Goal: Transaction & Acquisition: Obtain resource

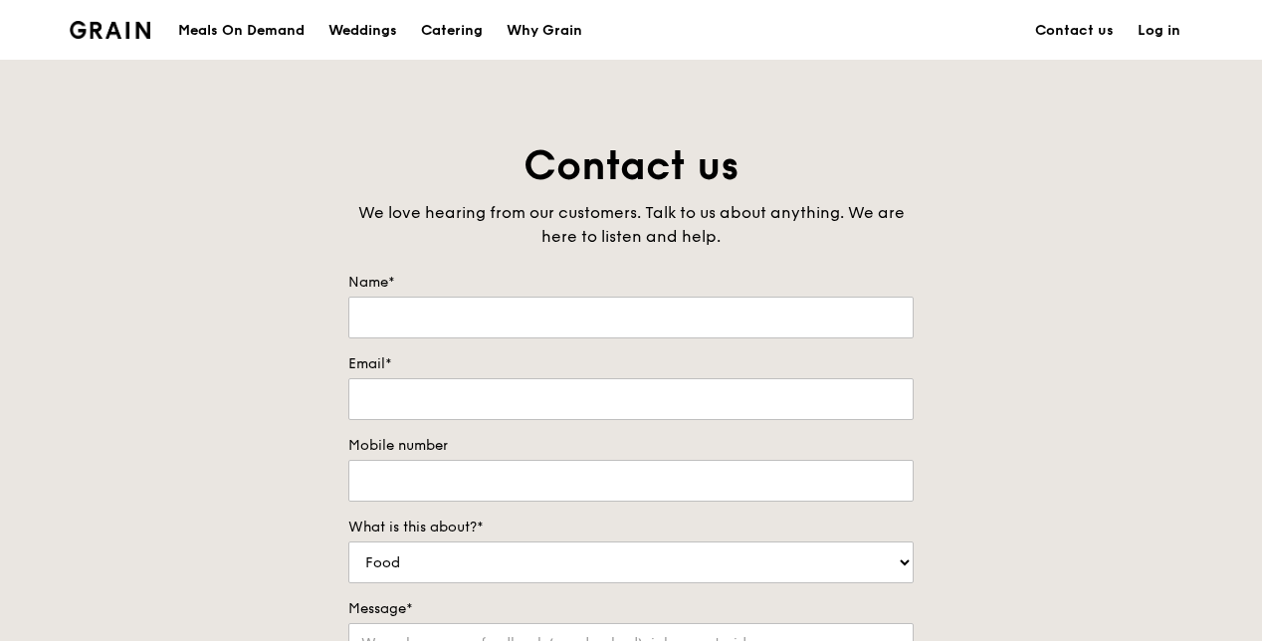
click at [286, 29] on div "Meals On Demand" at bounding box center [241, 31] width 126 height 60
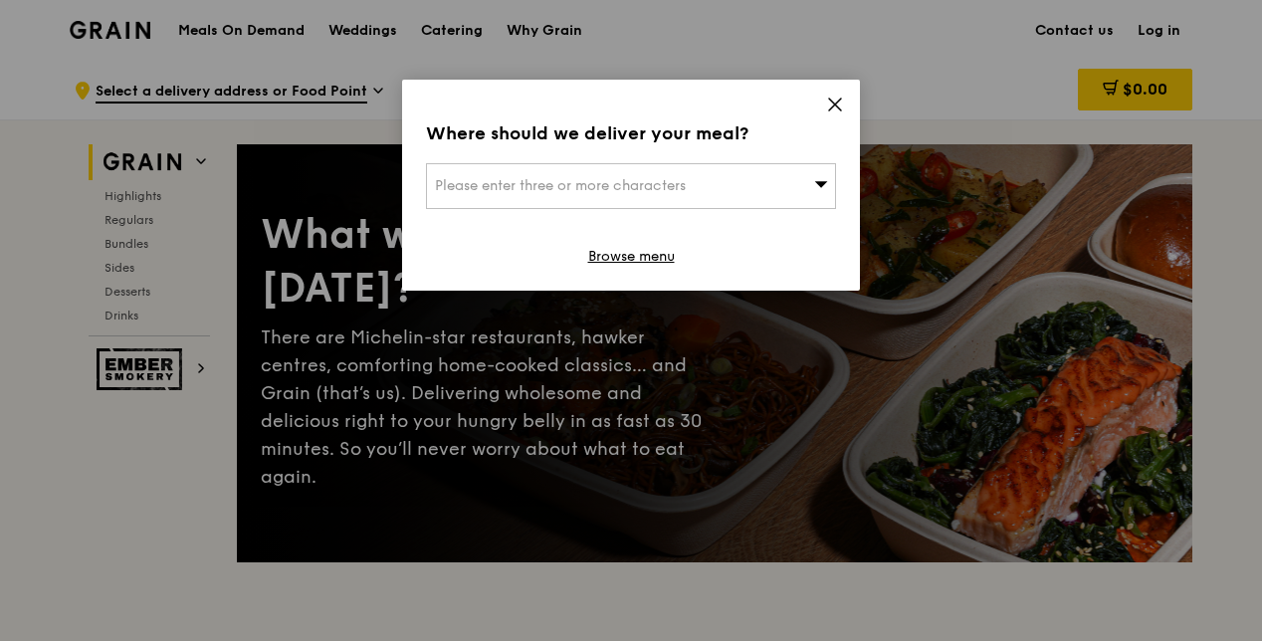
click at [836, 100] on icon at bounding box center [835, 105] width 18 height 18
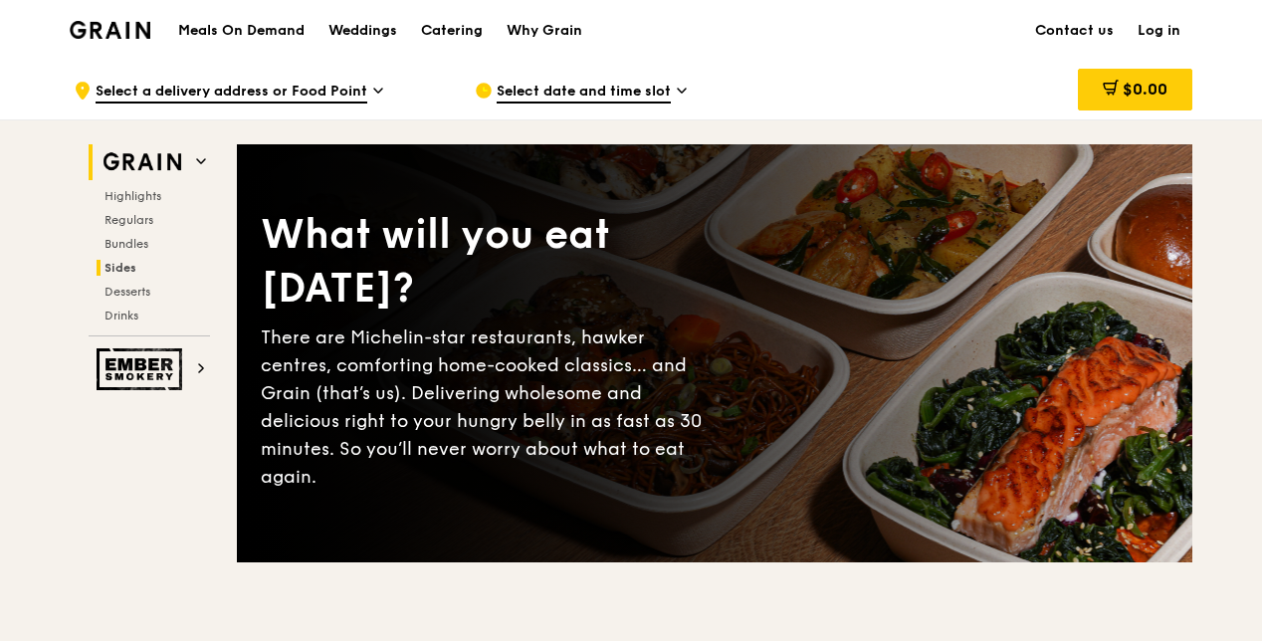
click at [129, 265] on span "Sides" at bounding box center [120, 268] width 32 height 14
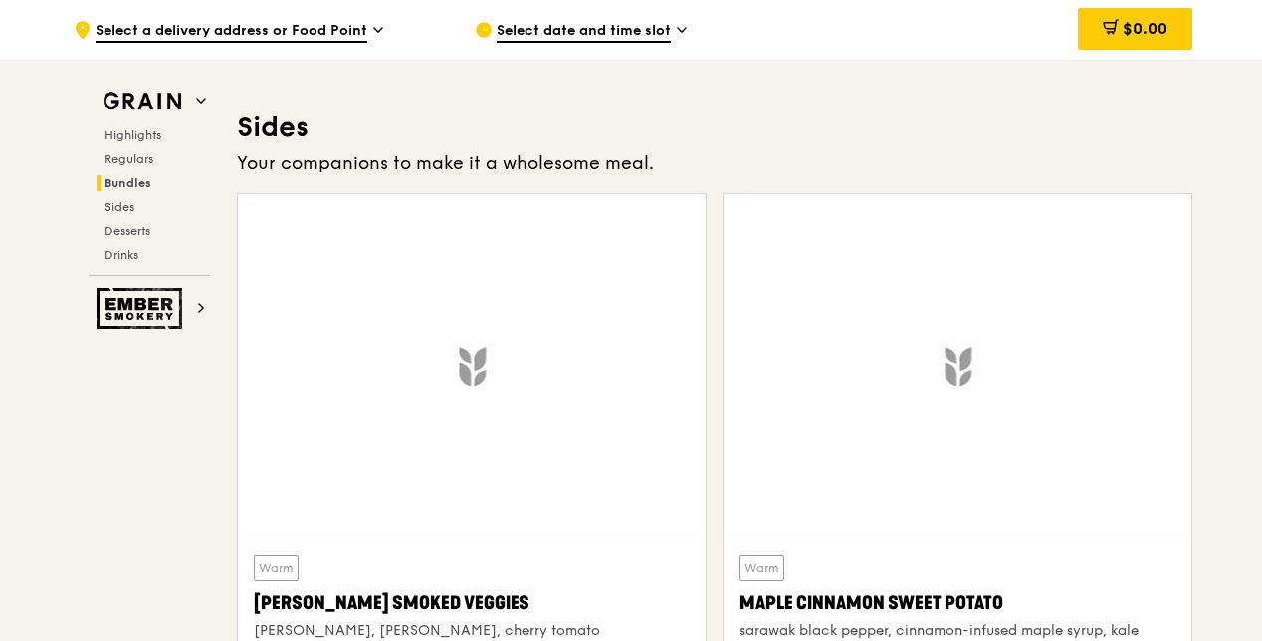
scroll to position [4399, 0]
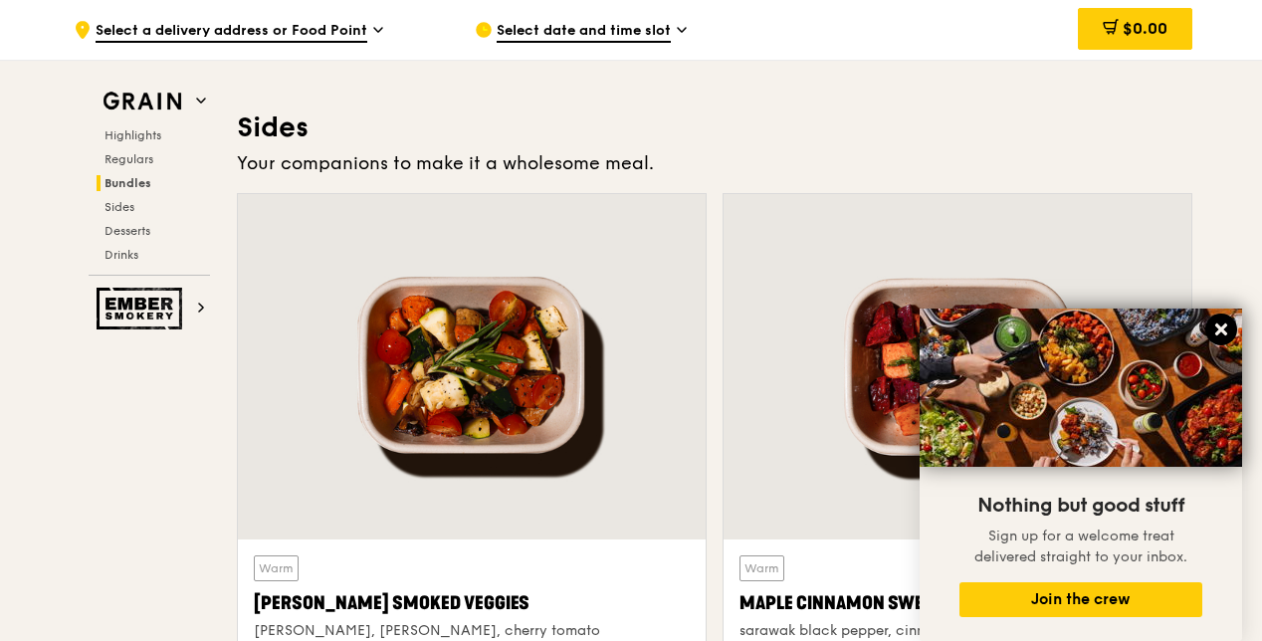
click at [1226, 326] on icon at bounding box center [1221, 329] width 12 height 12
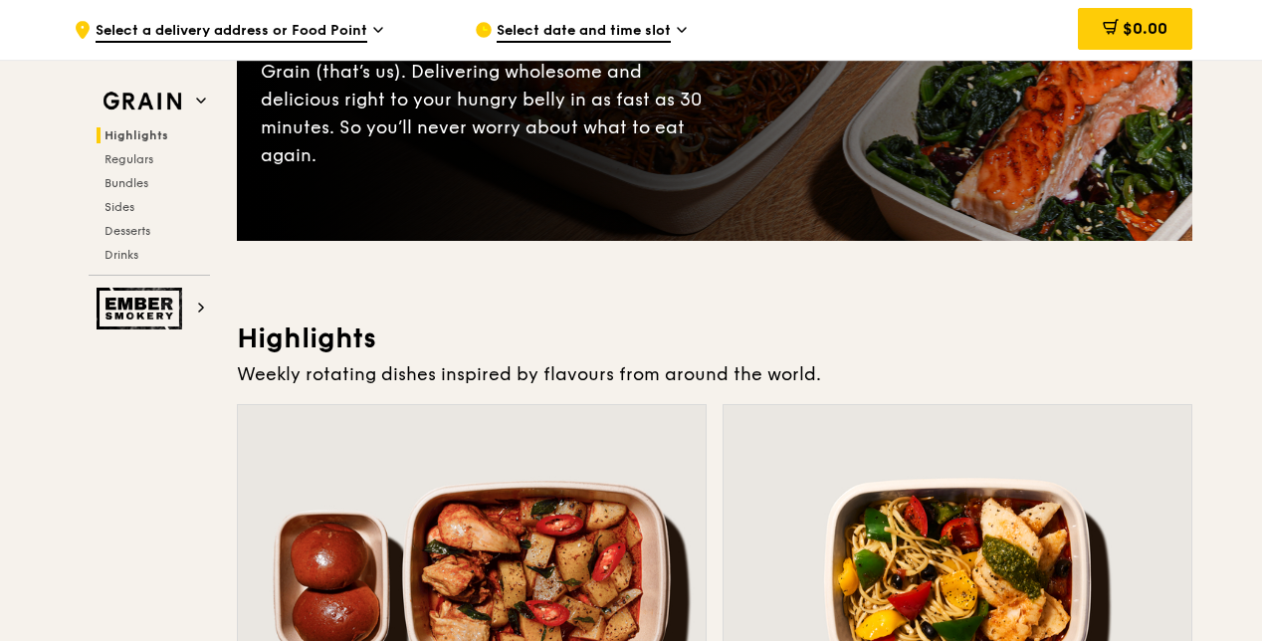
scroll to position [0, 0]
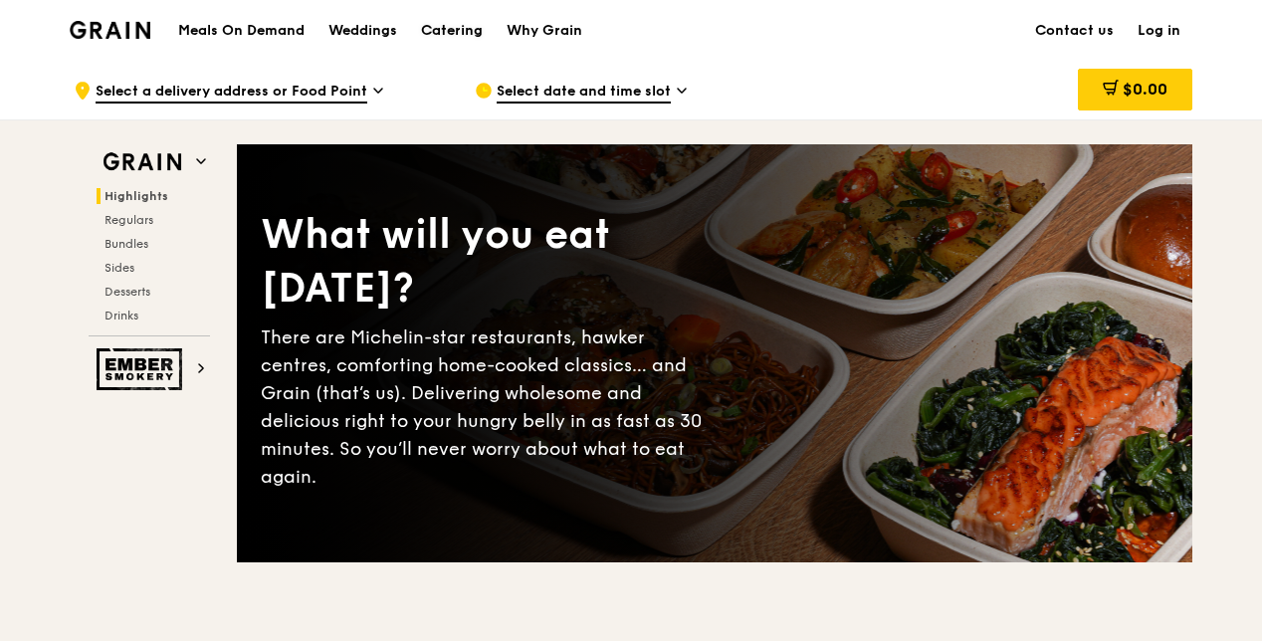
click at [468, 28] on div "Catering" at bounding box center [452, 31] width 62 height 60
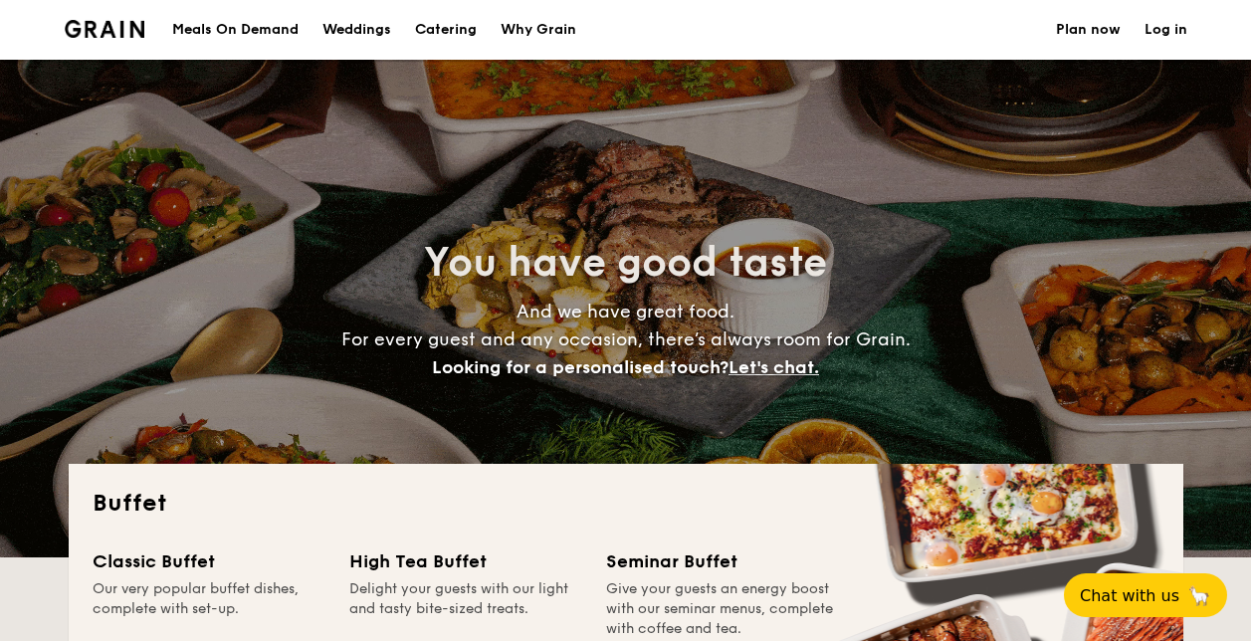
select select
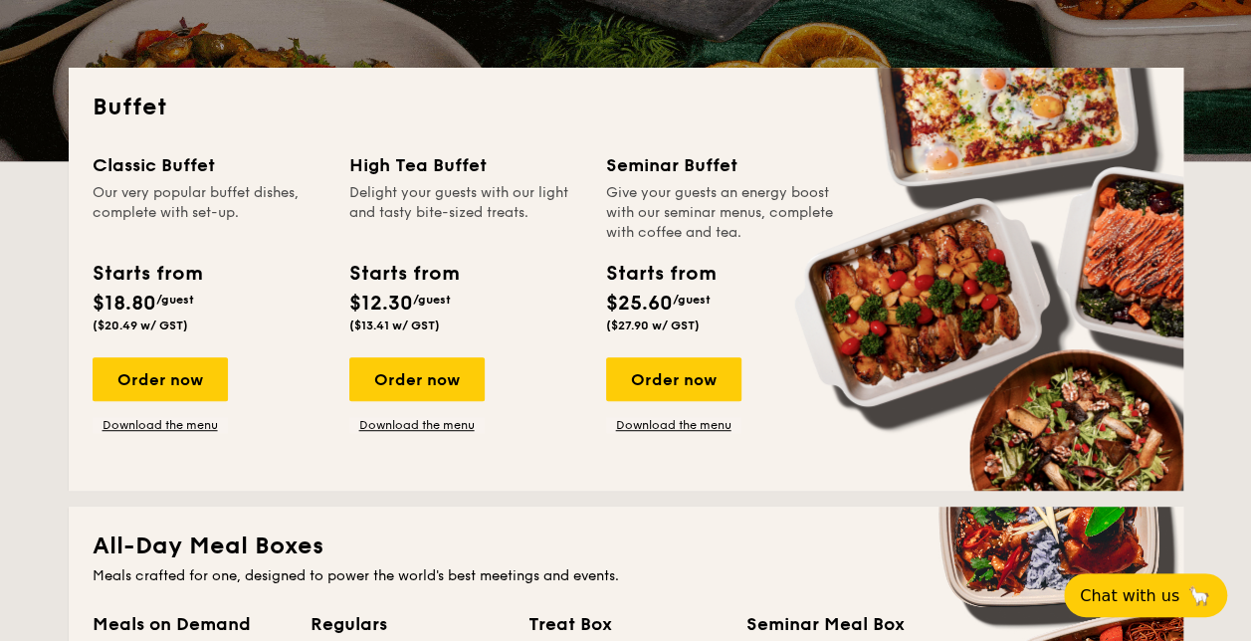
scroll to position [398, 0]
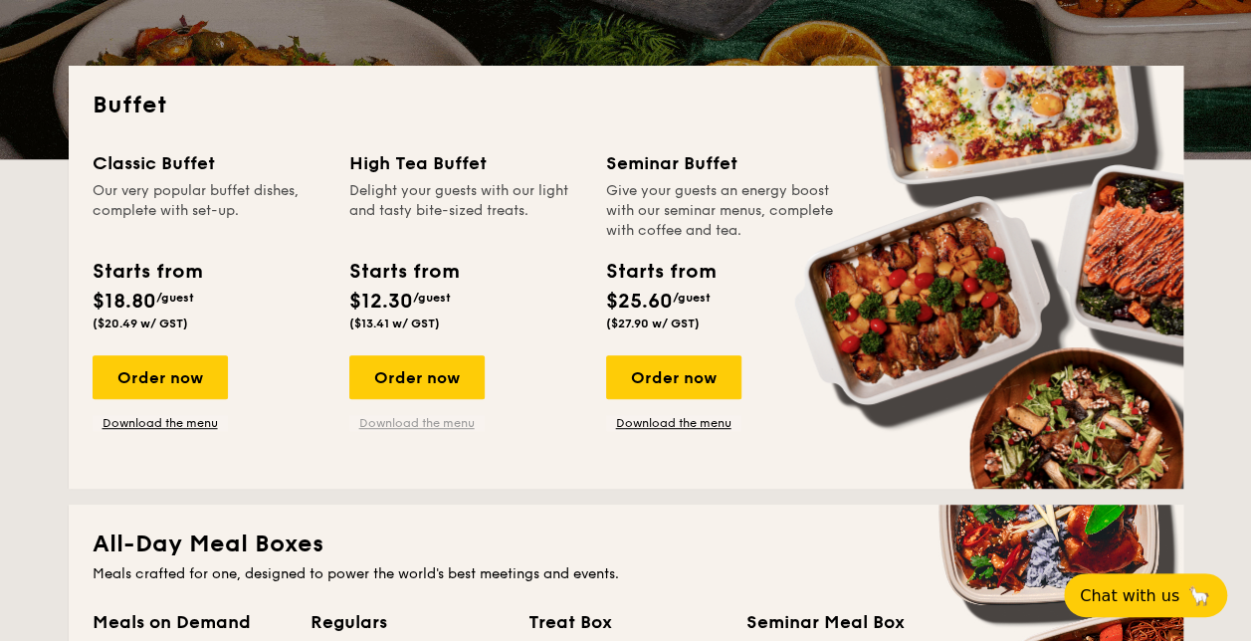
click at [444, 425] on link "Download the menu" at bounding box center [416, 423] width 135 height 16
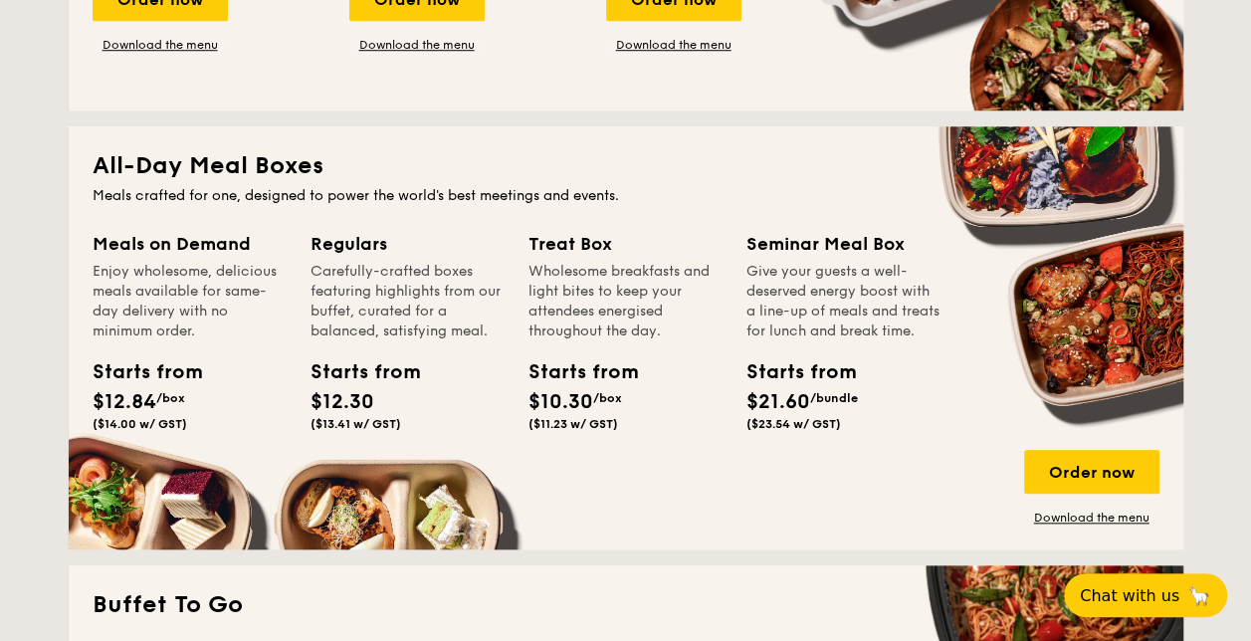
scroll to position [796, 0]
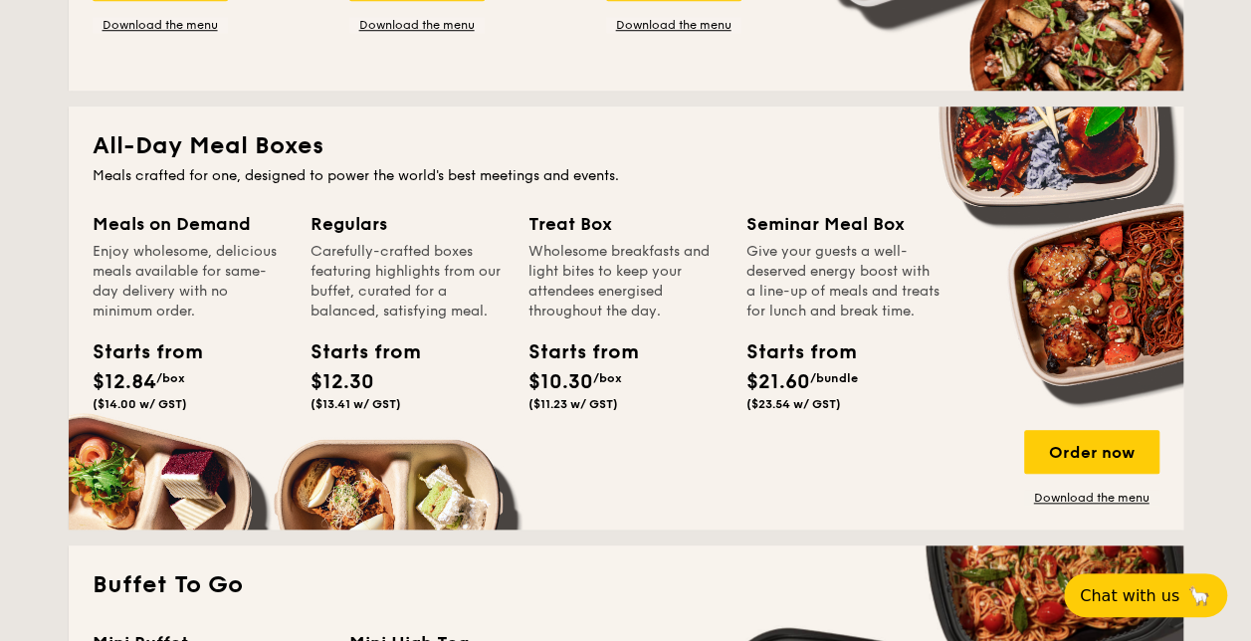
click at [587, 224] on div "Treat Box" at bounding box center [625, 224] width 194 height 28
click at [575, 410] on span "($11.23 w/ GST)" at bounding box center [573, 404] width 90 height 14
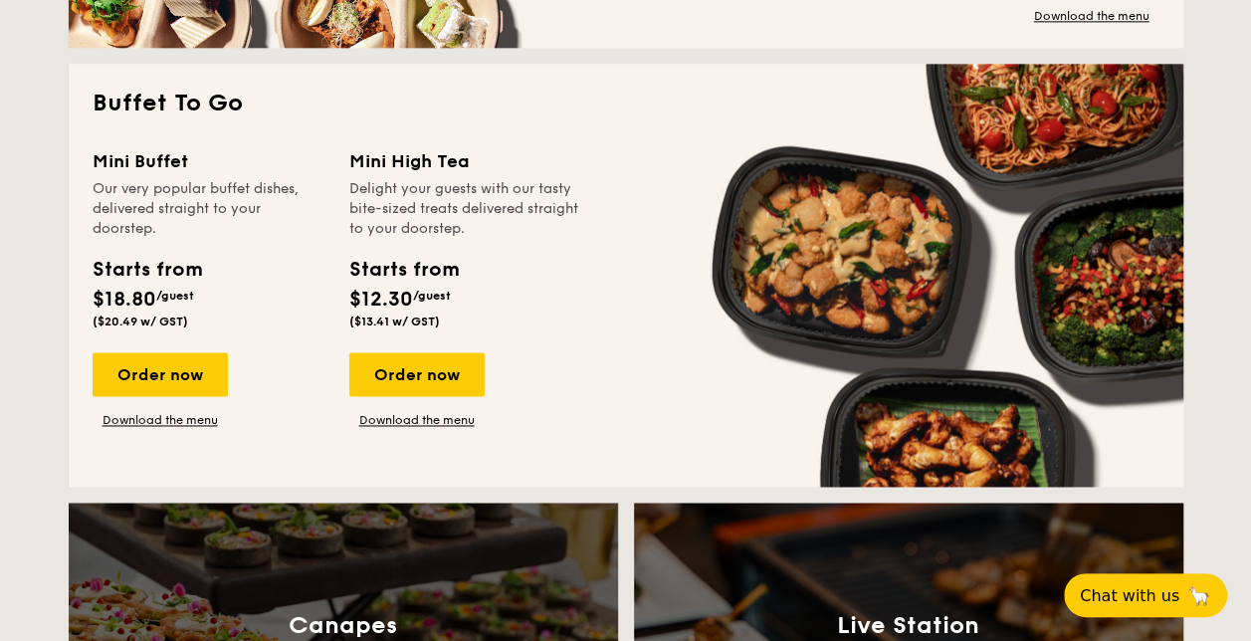
scroll to position [1293, 0]
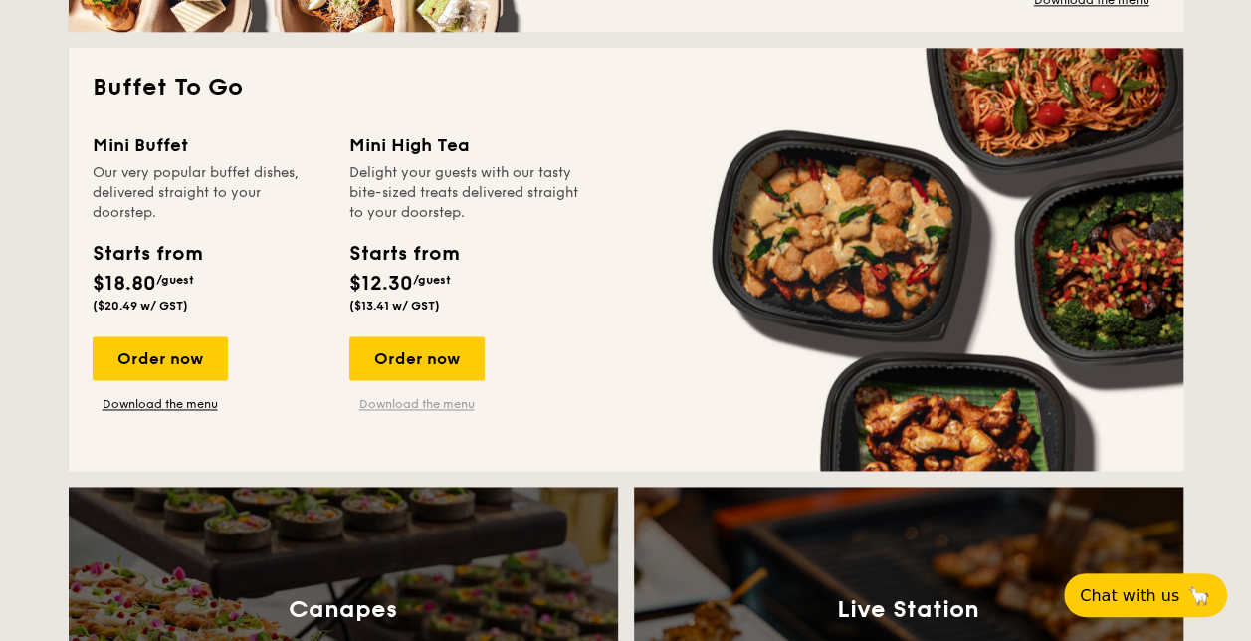
click at [423, 406] on link "Download the menu" at bounding box center [416, 404] width 135 height 16
